Goal: Obtain resource: Download file/media

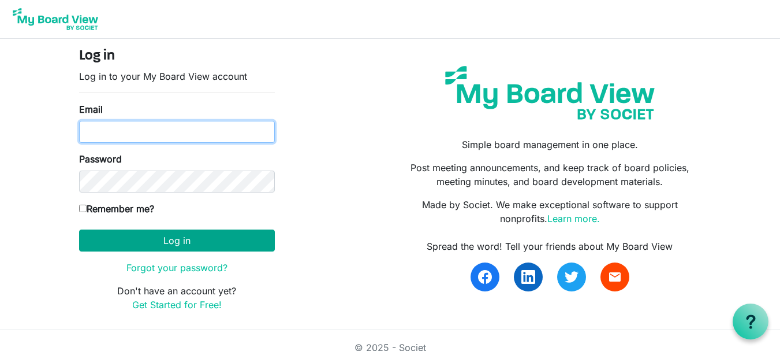
type input "theresabhavanvembuva@gmail.com"
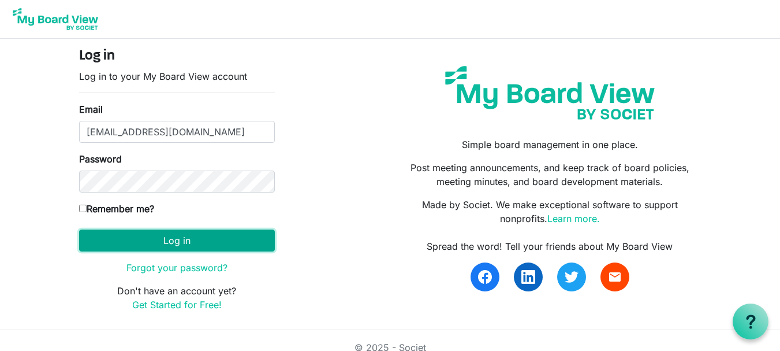
click at [177, 242] on button "Log in" at bounding box center [177, 240] width 196 height 22
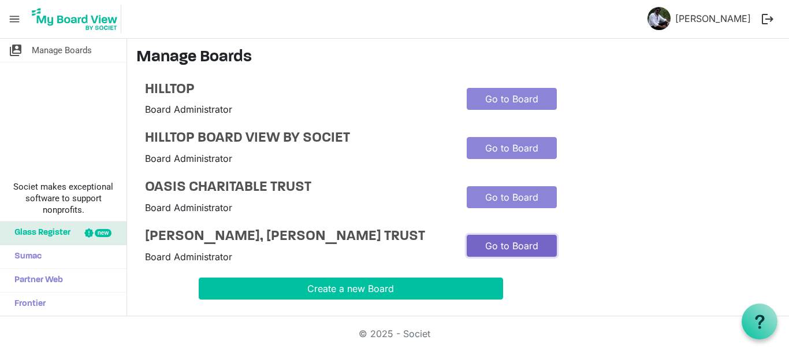
click at [495, 254] on link "Go to Board" at bounding box center [512, 245] width 90 height 22
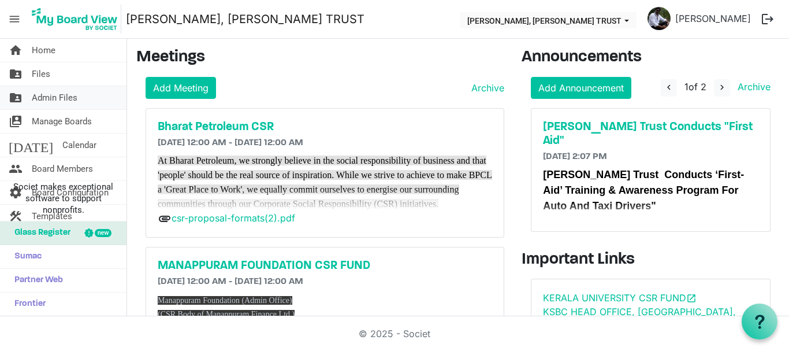
click at [51, 104] on span "Admin Files" at bounding box center [55, 97] width 46 height 23
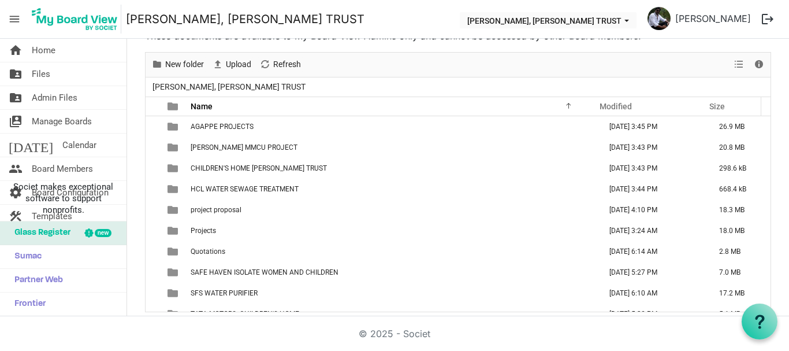
scroll to position [49, 0]
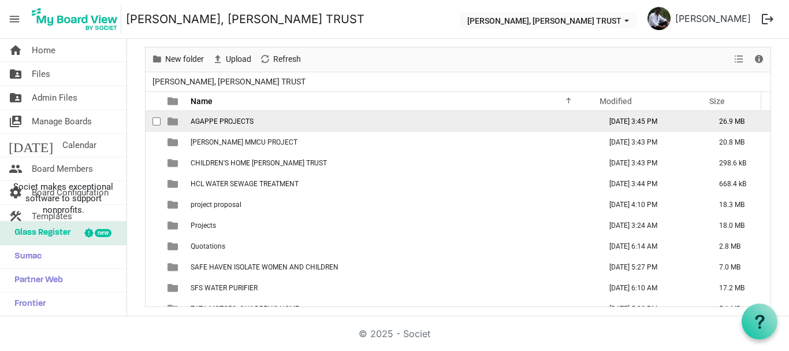
click at [213, 122] on span "AGAPPE PROJECTS" at bounding box center [222, 121] width 63 height 8
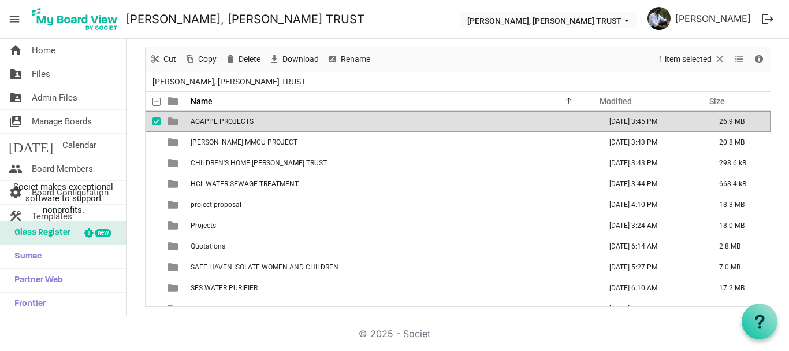
click at [213, 122] on span "AGAPPE PROJECTS" at bounding box center [222, 121] width 63 height 8
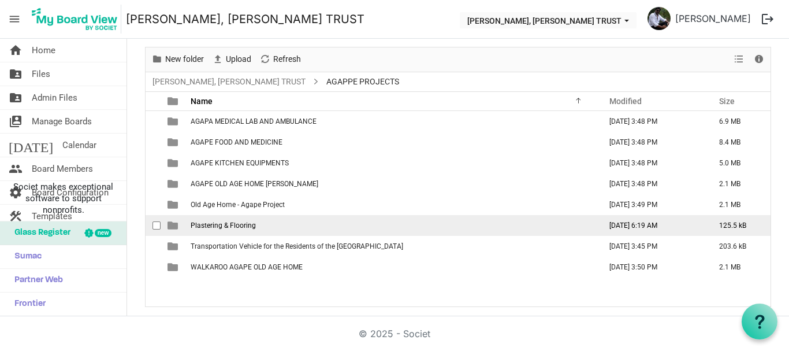
click at [232, 226] on span "Plastering & Flooring" at bounding box center [223, 225] width 65 height 8
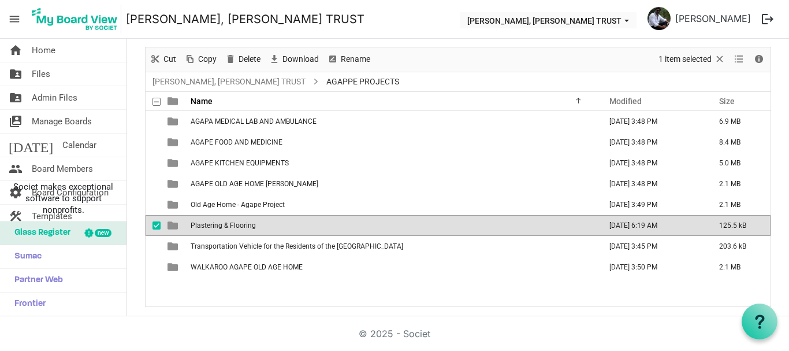
click at [232, 226] on span "Plastering & Flooring" at bounding box center [223, 225] width 65 height 8
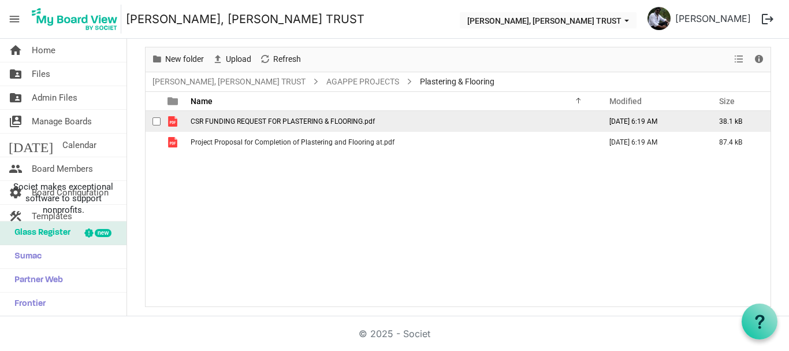
click at [299, 124] on span "CSR FUNDING REQUEST FOR PLASTERING & FLOORING.pdf" at bounding box center [283, 121] width 184 height 8
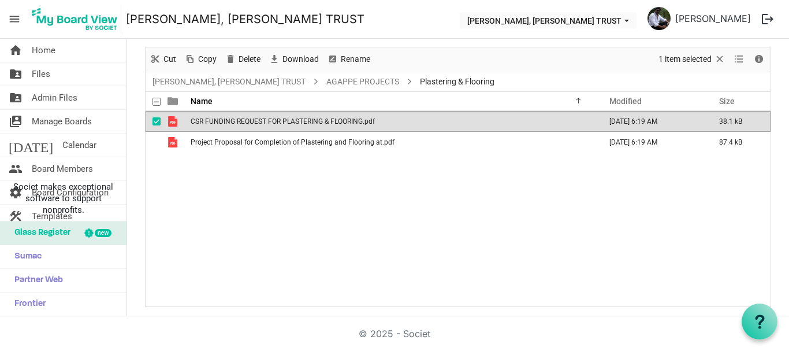
click at [299, 124] on span "CSR FUNDING REQUEST FOR PLASTERING & FLOORING.pdf" at bounding box center [283, 121] width 184 height 8
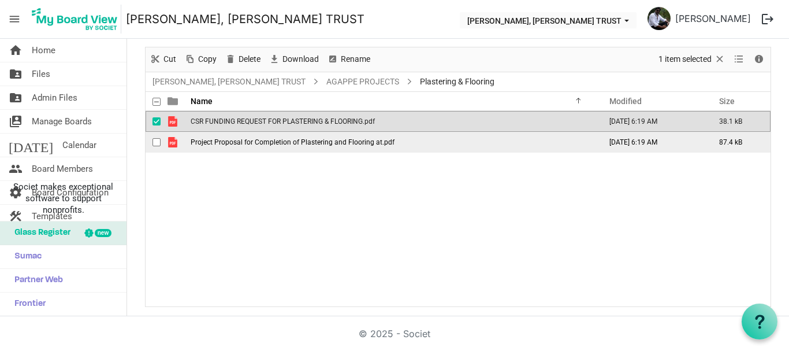
click at [294, 146] on span "Project Proposal for Completion of Plastering and Flooring at.pdf" at bounding box center [293, 142] width 204 height 8
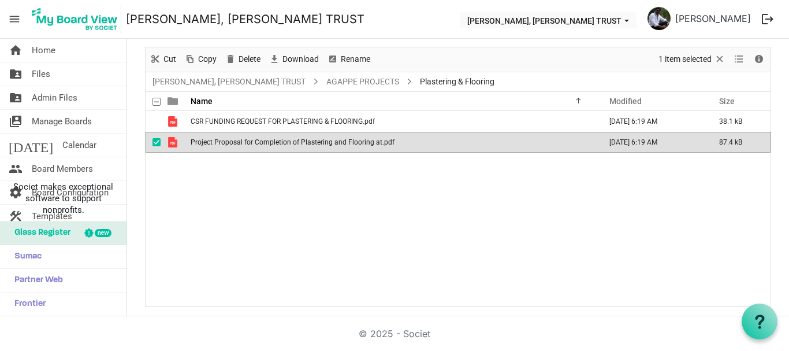
click at [294, 146] on span "Project Proposal for Completion of Plastering and Flooring at.pdf" at bounding box center [293, 142] width 204 height 8
click at [269, 77] on link "[PERSON_NAME], [PERSON_NAME] TRUST" at bounding box center [229, 81] width 158 height 14
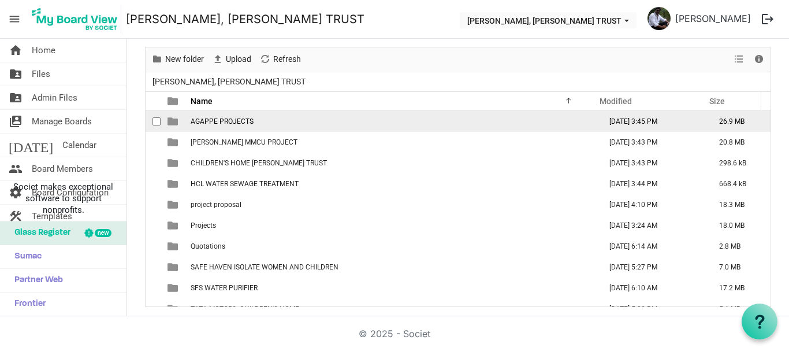
click at [238, 124] on span "AGAPPE PROJECTS" at bounding box center [222, 121] width 63 height 8
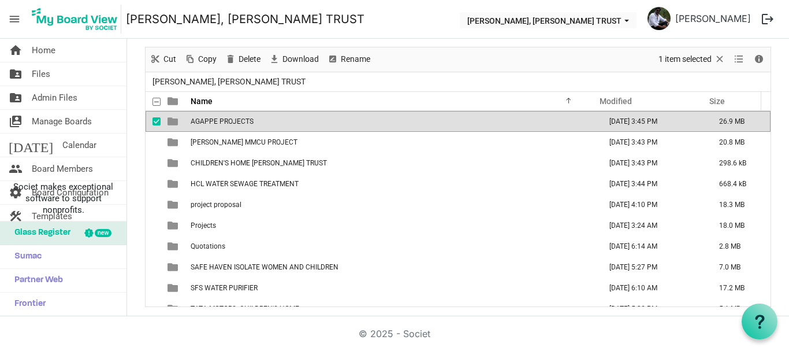
click at [238, 124] on span "AGAPPE PROJECTS" at bounding box center [222, 121] width 63 height 8
